Goal: Information Seeking & Learning: Check status

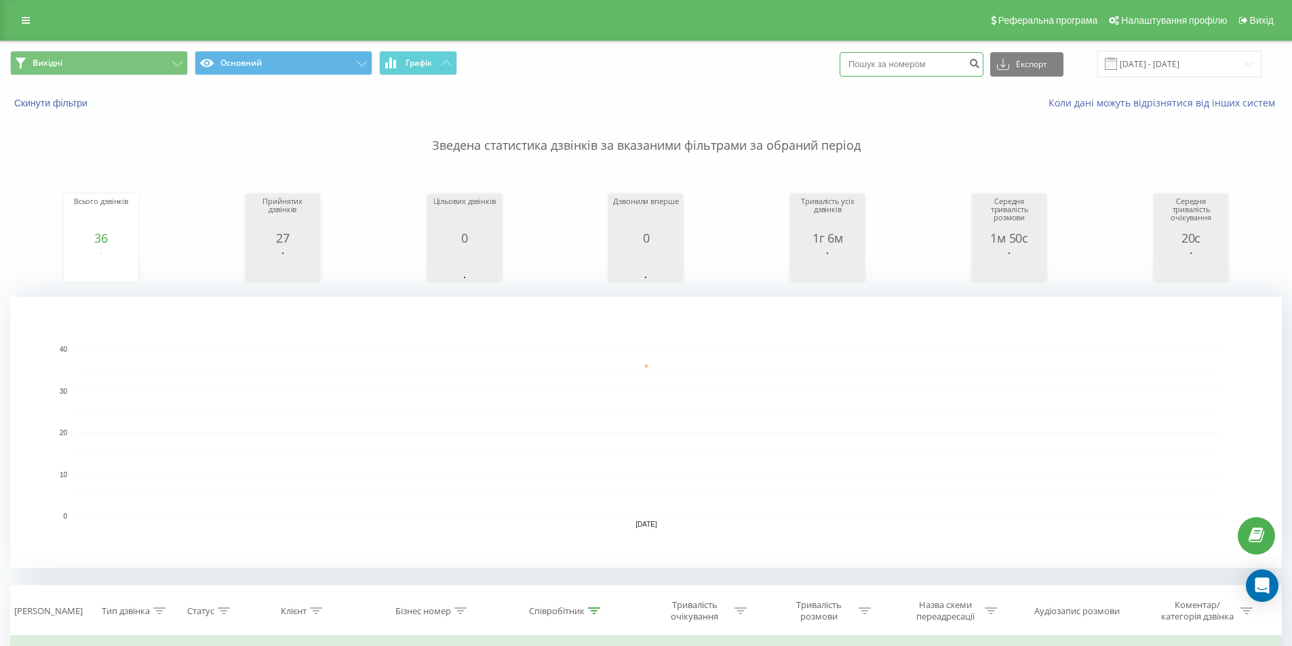
click at [932, 71] on input at bounding box center [911, 64] width 144 height 24
paste input "380973002047"
type input "380973002047"
click at [980, 64] on icon "submit" at bounding box center [974, 62] width 12 height 8
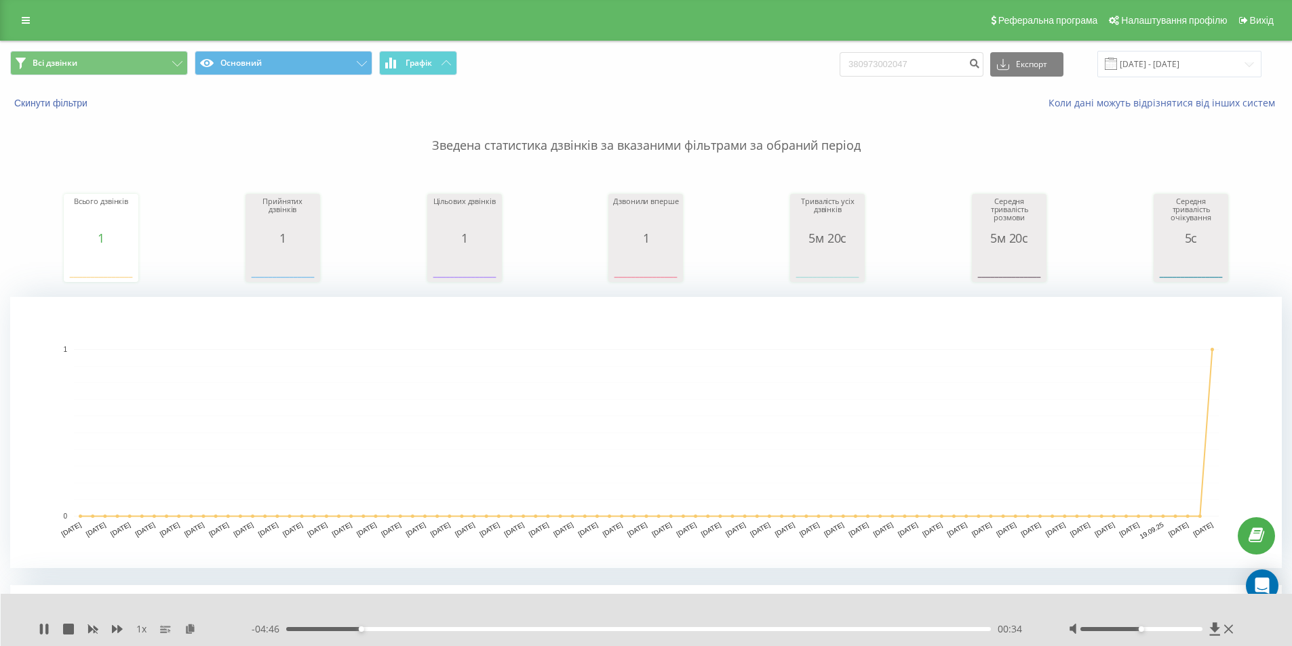
drag, startPoint x: 1171, startPoint y: 626, endPoint x: 1174, endPoint y: 633, distance: 7.6
click at [1171, 627] on div at bounding box center [1153, 629] width 168 height 14
click at [1174, 633] on div at bounding box center [1153, 629] width 168 height 14
click at [1175, 631] on div at bounding box center [1153, 629] width 168 height 14
click at [1174, 628] on div at bounding box center [1141, 629] width 122 height 4
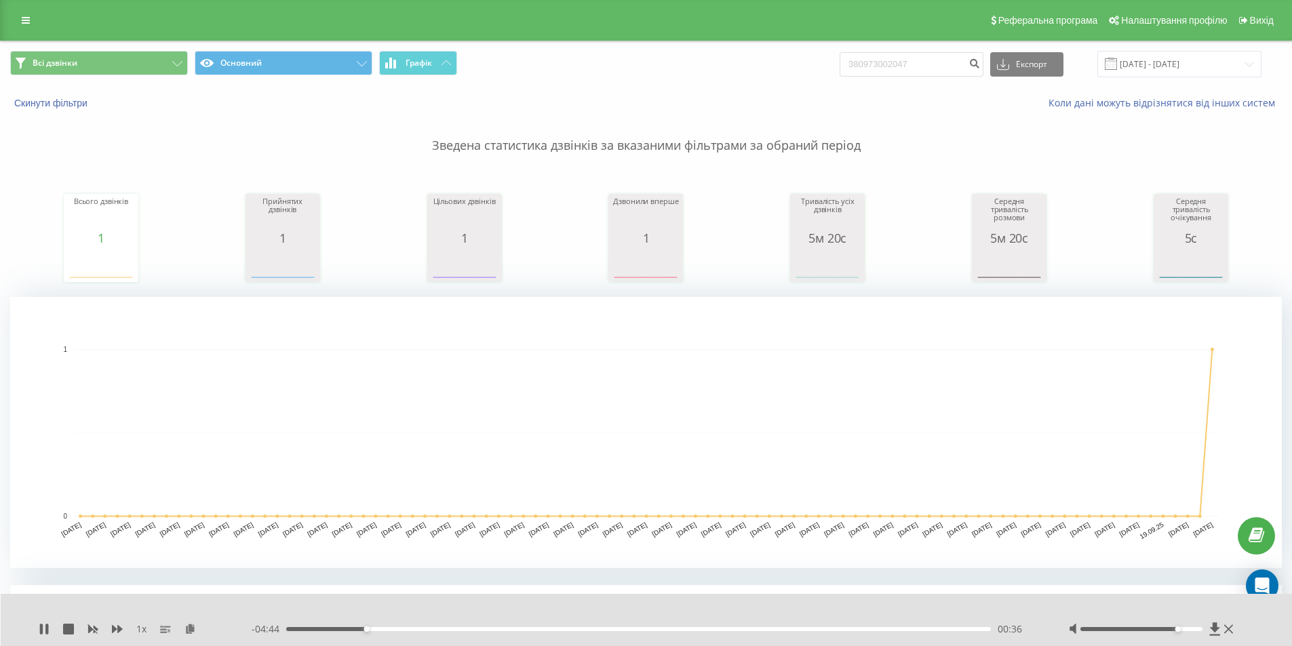
click at [393, 632] on div "- 04:44 00:36 00:36" at bounding box center [643, 629] width 783 height 14
click at [399, 629] on div "00:36" at bounding box center [638, 629] width 705 height 4
click at [462, 629] on div "01:20" at bounding box center [638, 629] width 705 height 4
click at [539, 630] on div "01:55" at bounding box center [638, 629] width 705 height 4
click at [1232, 629] on icon at bounding box center [1228, 629] width 9 height 11
